Goal: Task Accomplishment & Management: Manage account settings

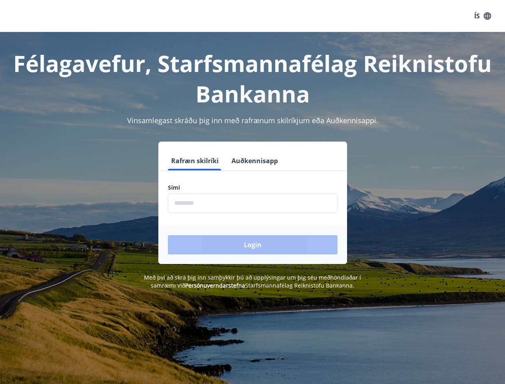
click at [252, 192] on div "Sími ​" at bounding box center [252, 197] width 169 height 29
click at [482, 16] on button "ÍS" at bounding box center [483, 16] width 26 height 14
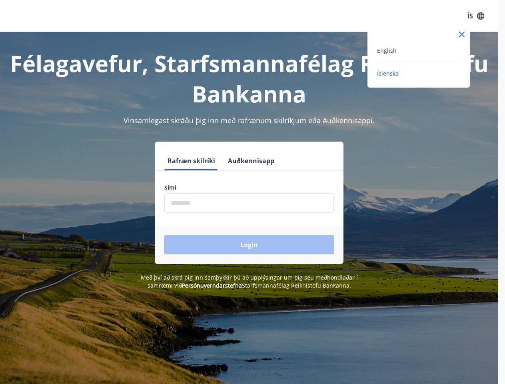
click at [194, 161] on div at bounding box center [252, 192] width 505 height 384
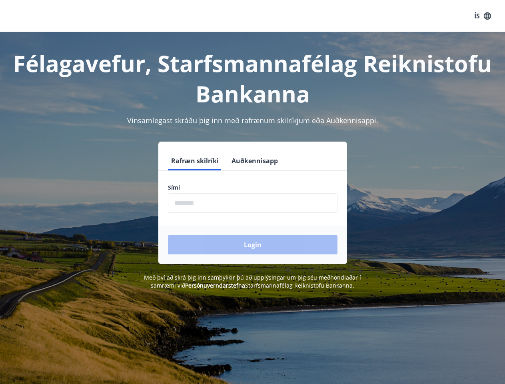
click at [253, 161] on button "Auðkennisapp" at bounding box center [254, 160] width 53 height 19
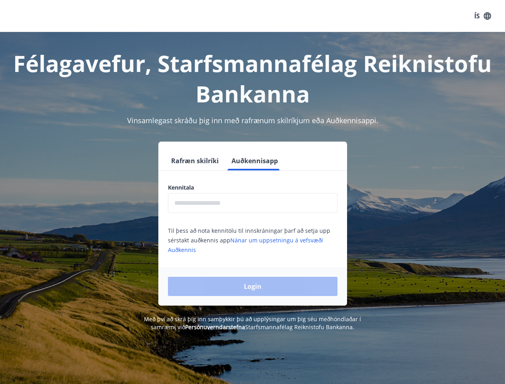
click at [253, 203] on input "text" at bounding box center [252, 203] width 169 height 20
click at [203, 285] on div "Login" at bounding box center [252, 286] width 189 height 38
